Goal: Contribute content: Contribute content

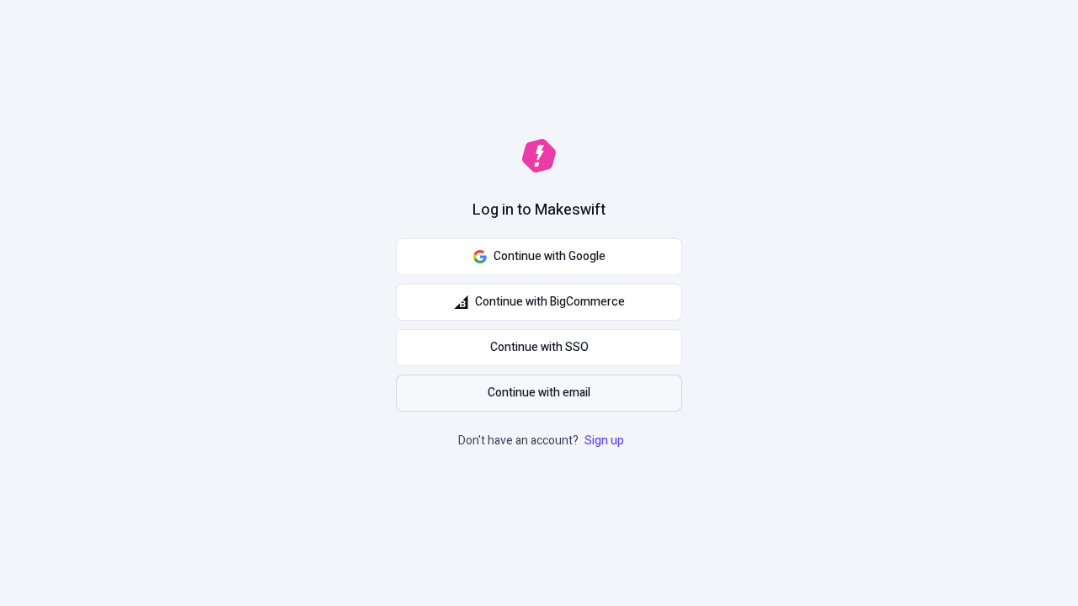
click at [539, 393] on span "Continue with email" at bounding box center [539, 393] width 103 height 19
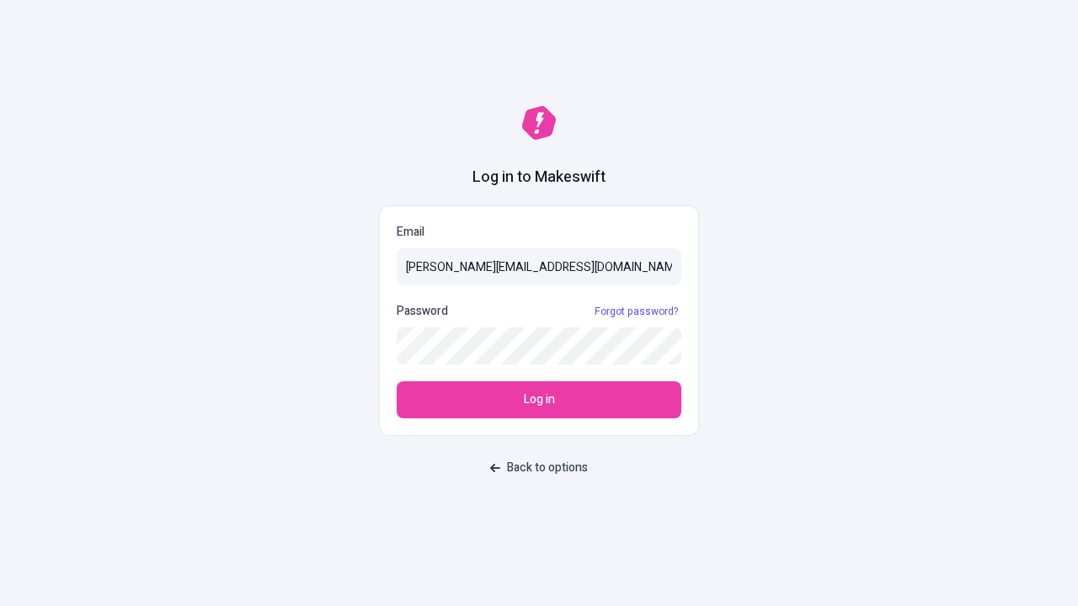
type input "[PERSON_NAME][EMAIL_ADDRESS][DOMAIN_NAME]"
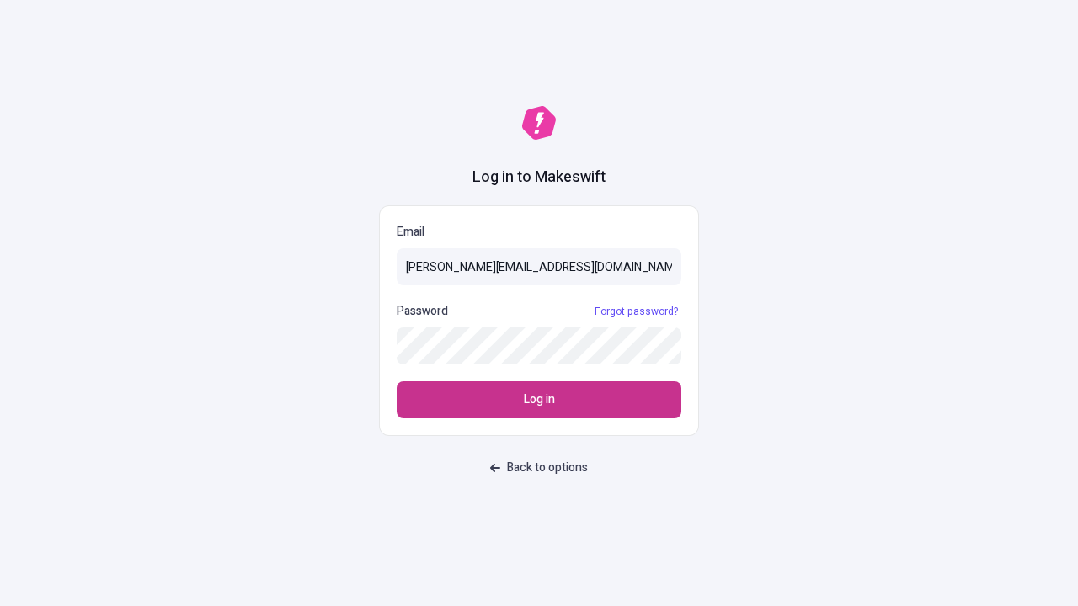
click at [539, 400] on span "Log in" at bounding box center [539, 400] width 31 height 19
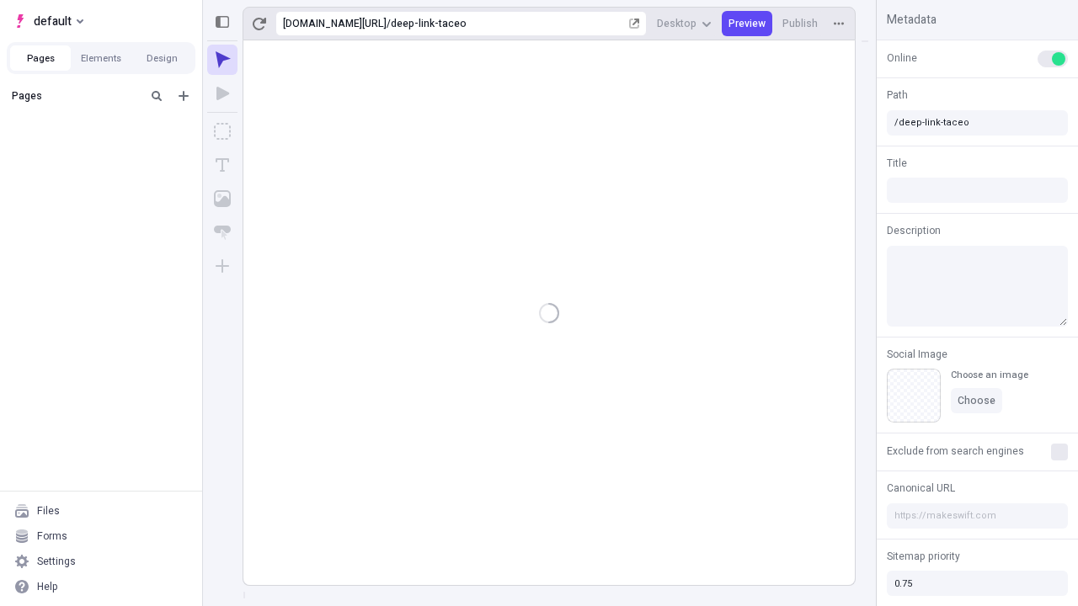
type input "/deep-link-taceo"
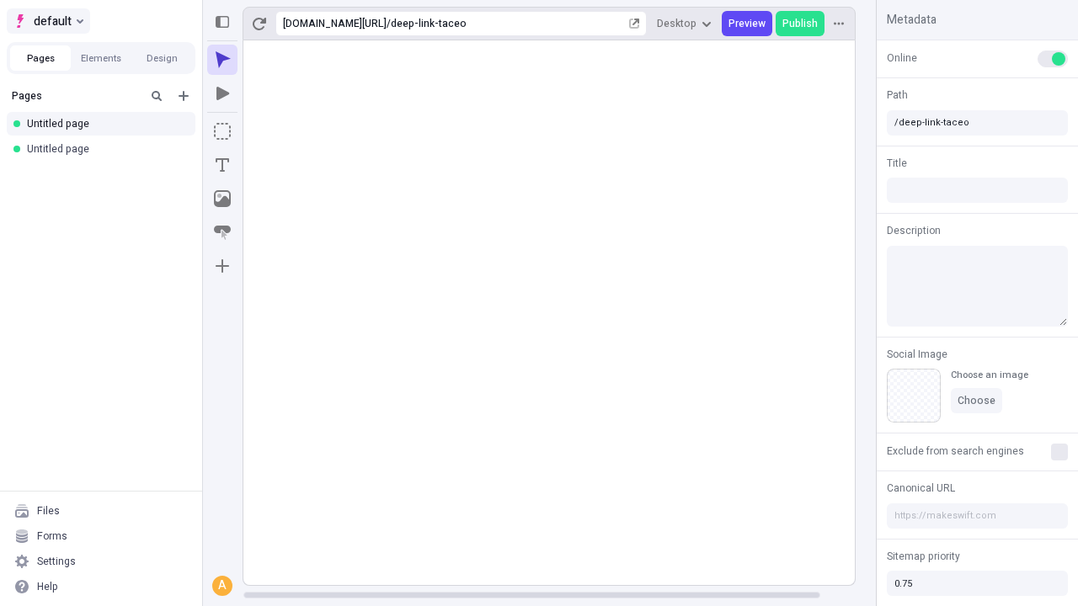
click at [47, 21] on span "default" at bounding box center [53, 21] width 38 height 20
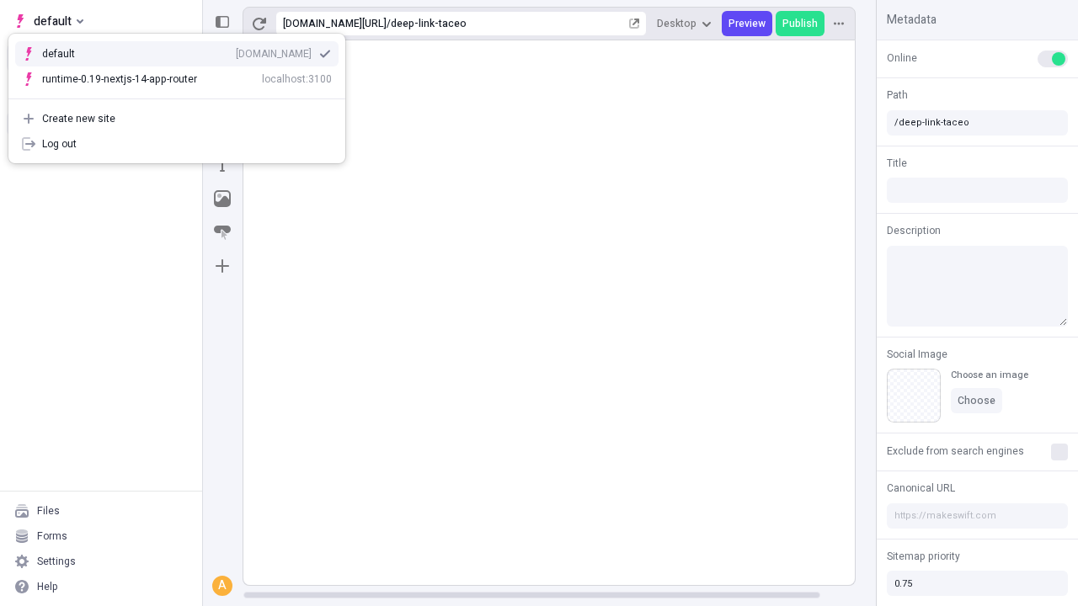
click at [236, 51] on div "[DOMAIN_NAME]" at bounding box center [274, 53] width 76 height 13
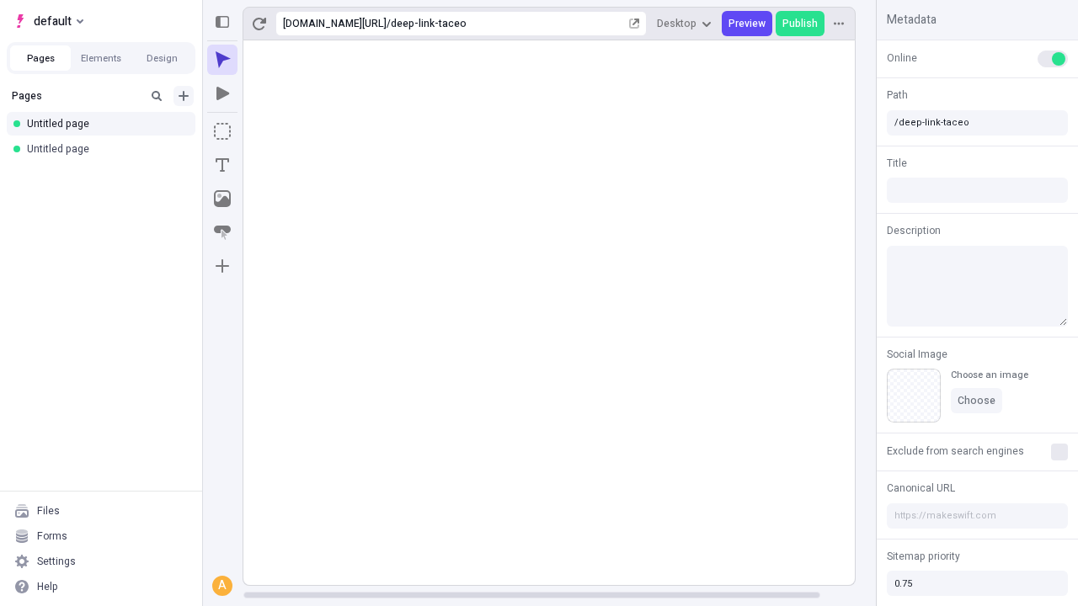
click at [184, 96] on icon "Add new" at bounding box center [184, 96] width 10 height 10
click at [273, 131] on span "Blank page" at bounding box center [283, 130] width 104 height 13
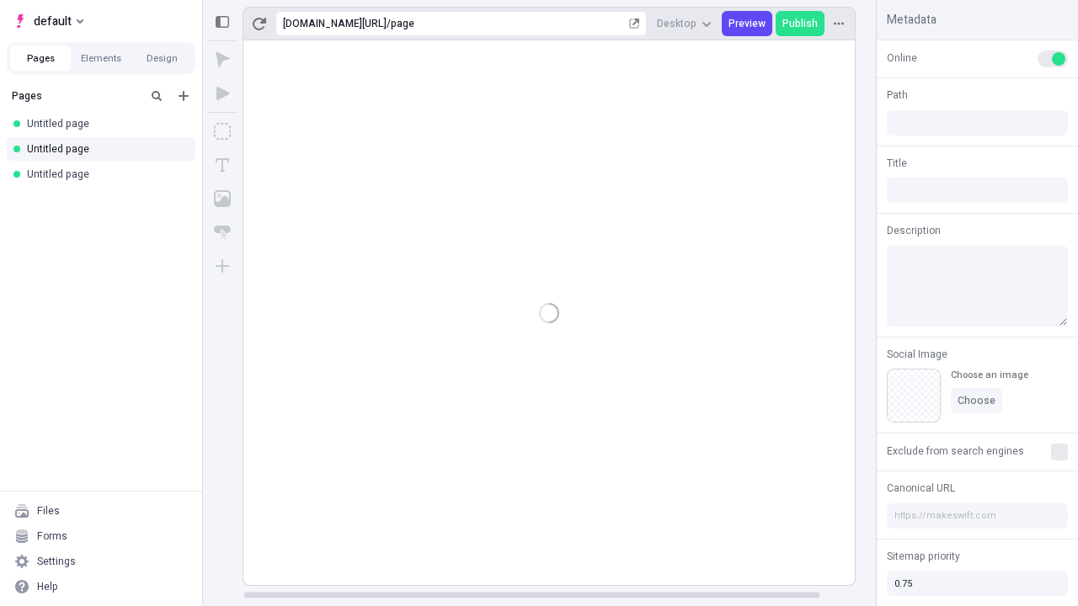
type input "/page"
click at [222, 131] on icon "Box" at bounding box center [222, 131] width 17 height 17
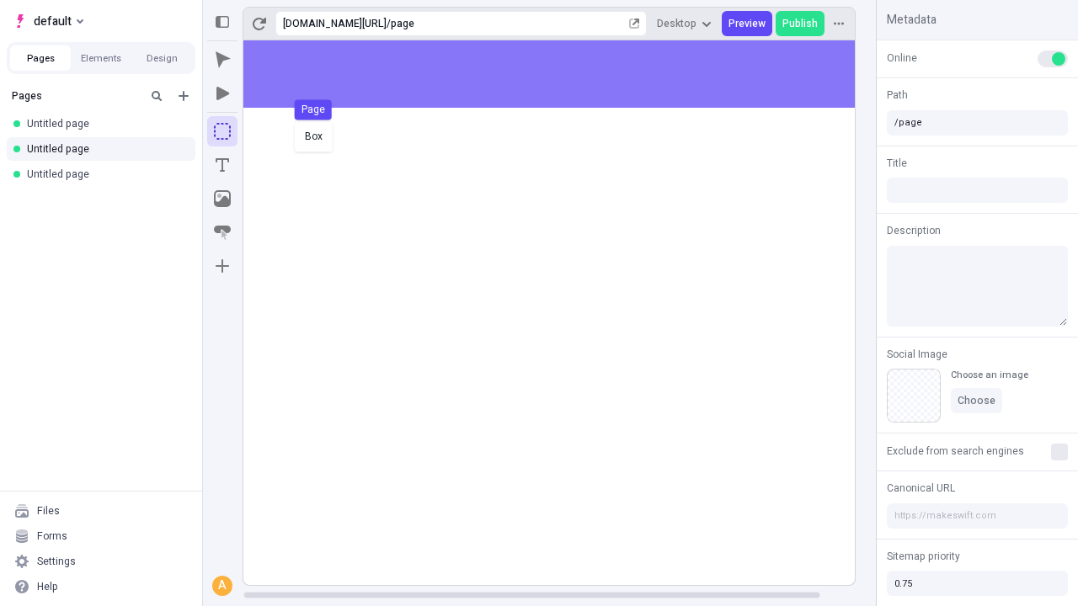
click at [566, 74] on div "Box Page" at bounding box center [539, 303] width 1078 height 606
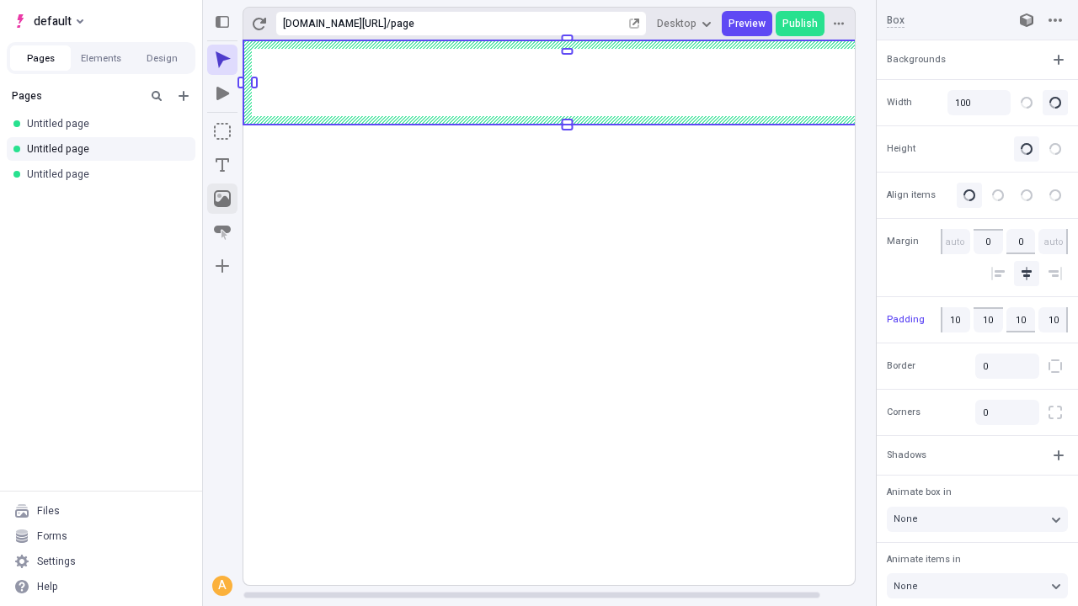
click at [222, 199] on icon "Image" at bounding box center [222, 198] width 17 height 17
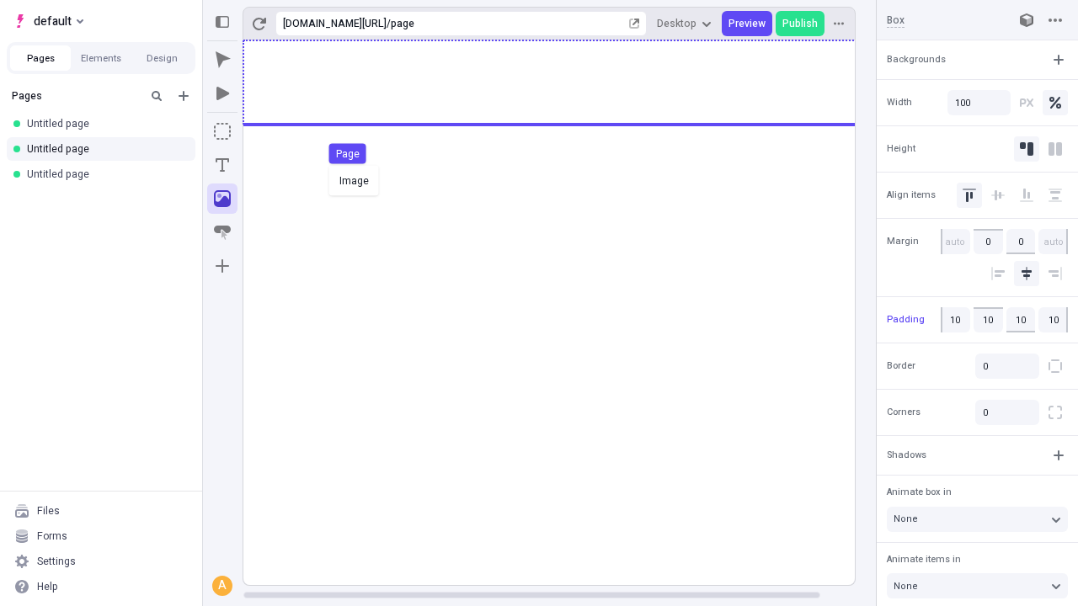
click at [566, 83] on div "Image Page" at bounding box center [539, 303] width 1078 height 606
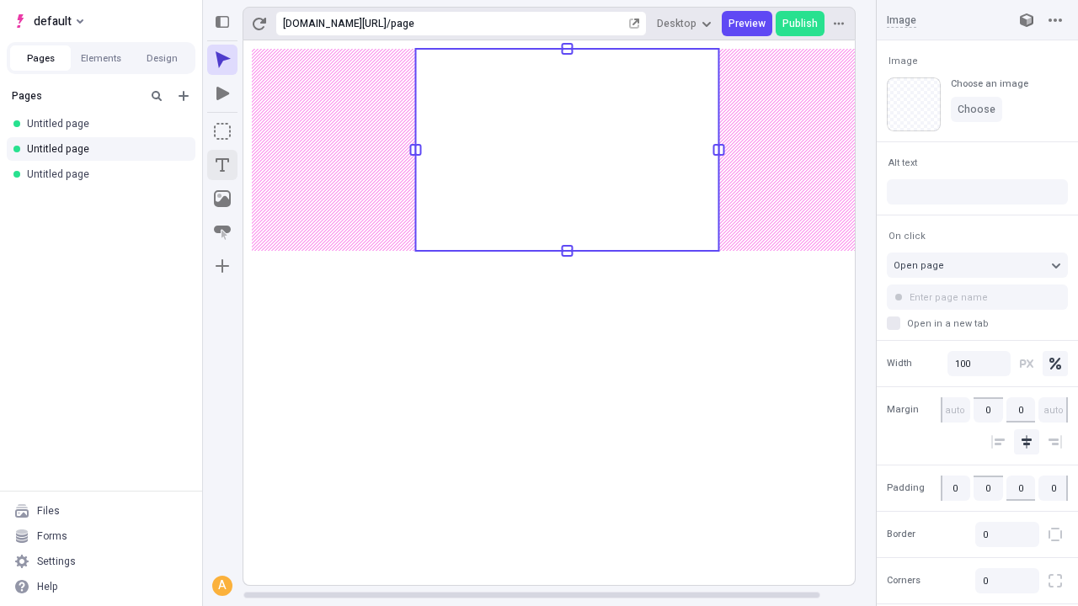
click at [222, 165] on icon "Text" at bounding box center [222, 164] width 13 height 13
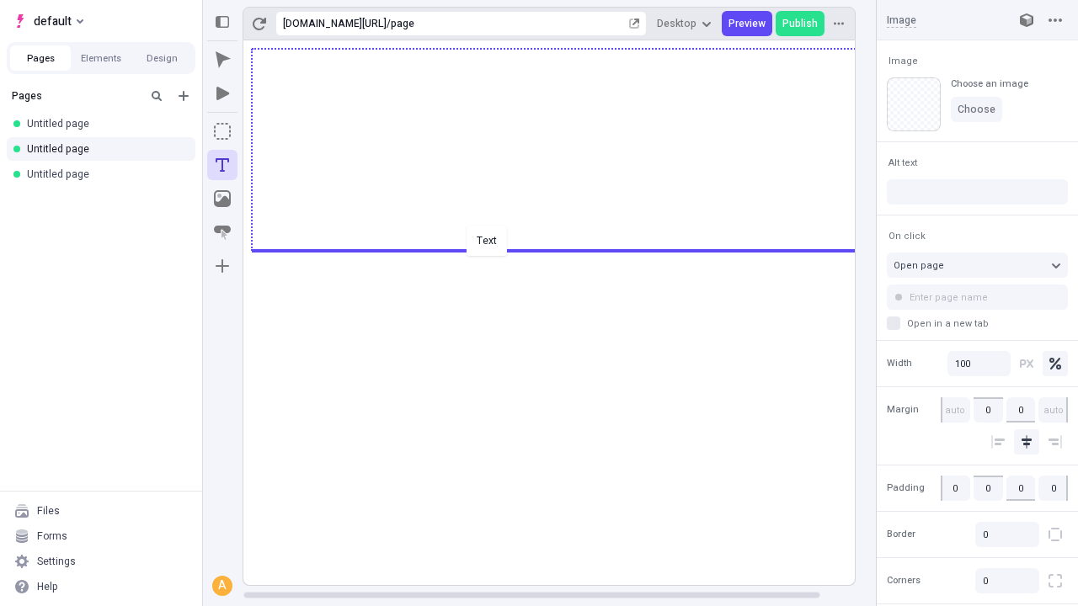
click at [566, 249] on div "Text" at bounding box center [539, 303] width 1078 height 606
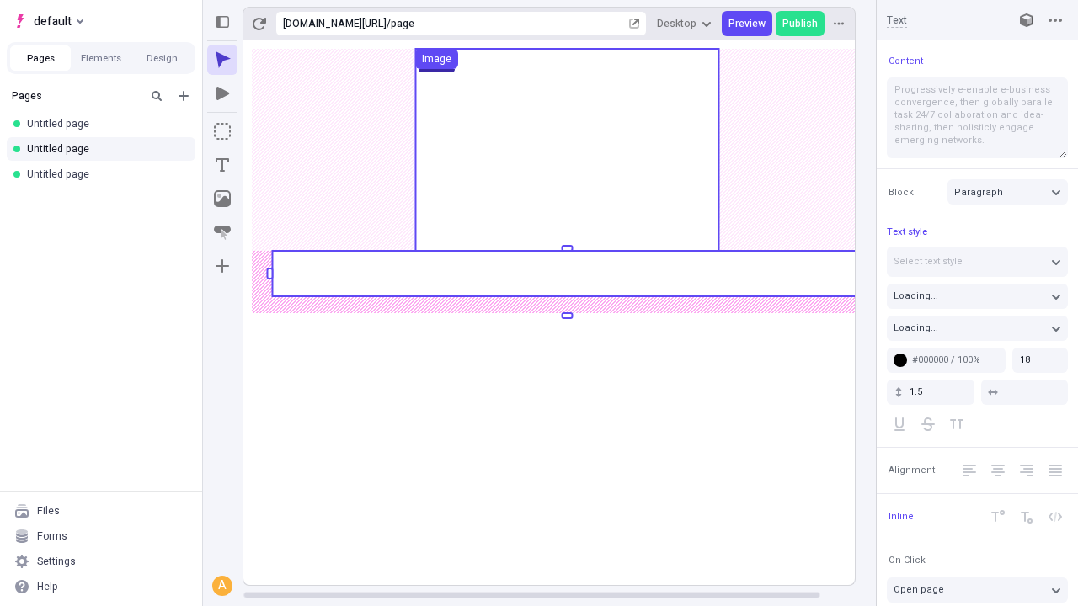
click at [566, 274] on rect at bounding box center [567, 273] width 590 height 45
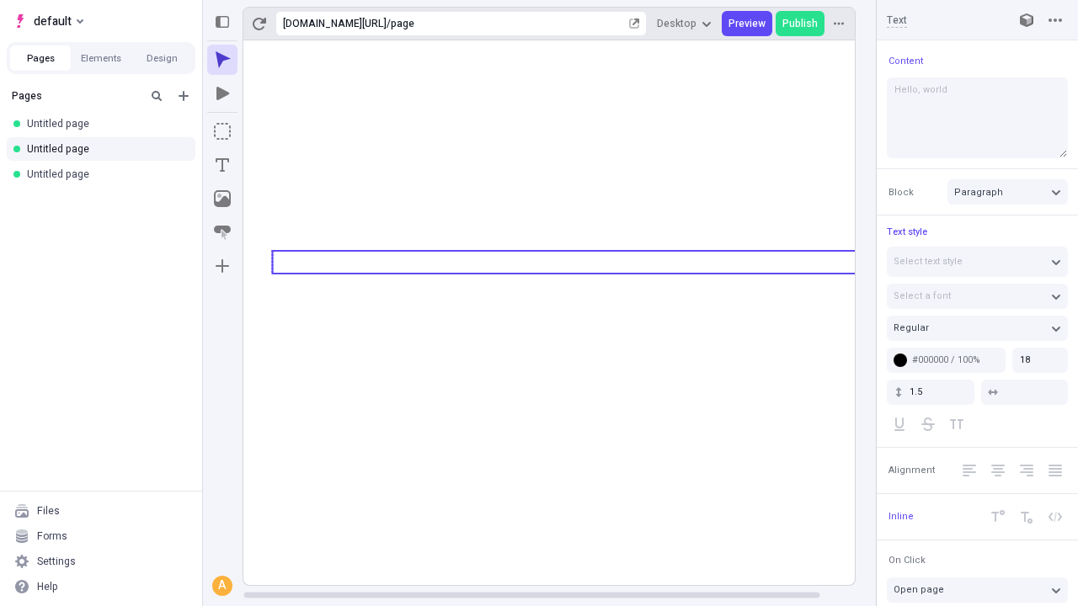
type textarea "Hello, world!"
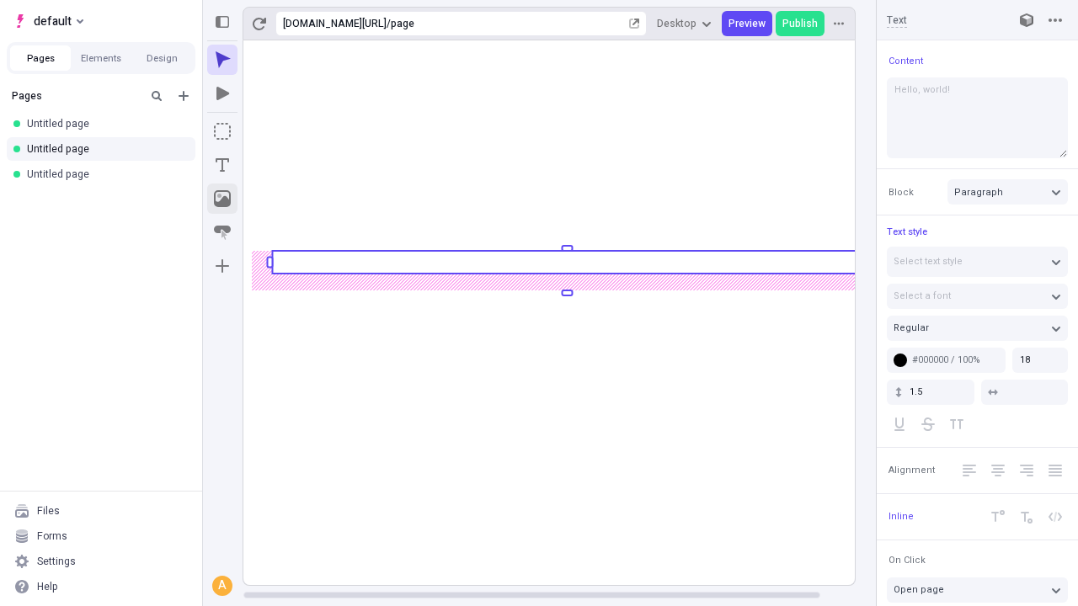
click at [222, 199] on icon "Image" at bounding box center [222, 198] width 17 height 17
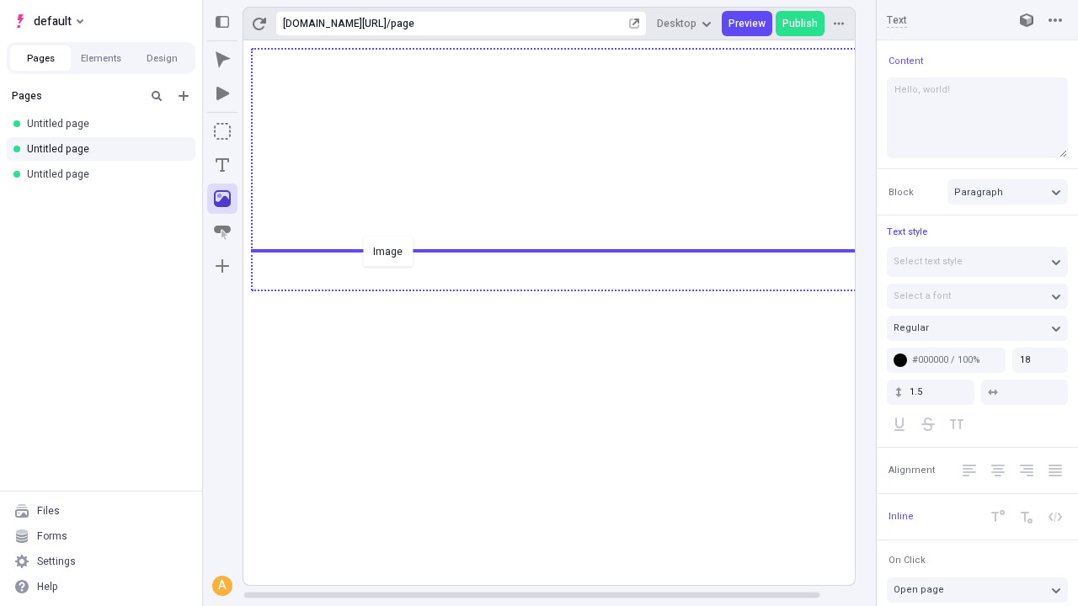
click at [566, 289] on div "Image" at bounding box center [539, 303] width 1078 height 606
